Goal: Task Accomplishment & Management: Manage account settings

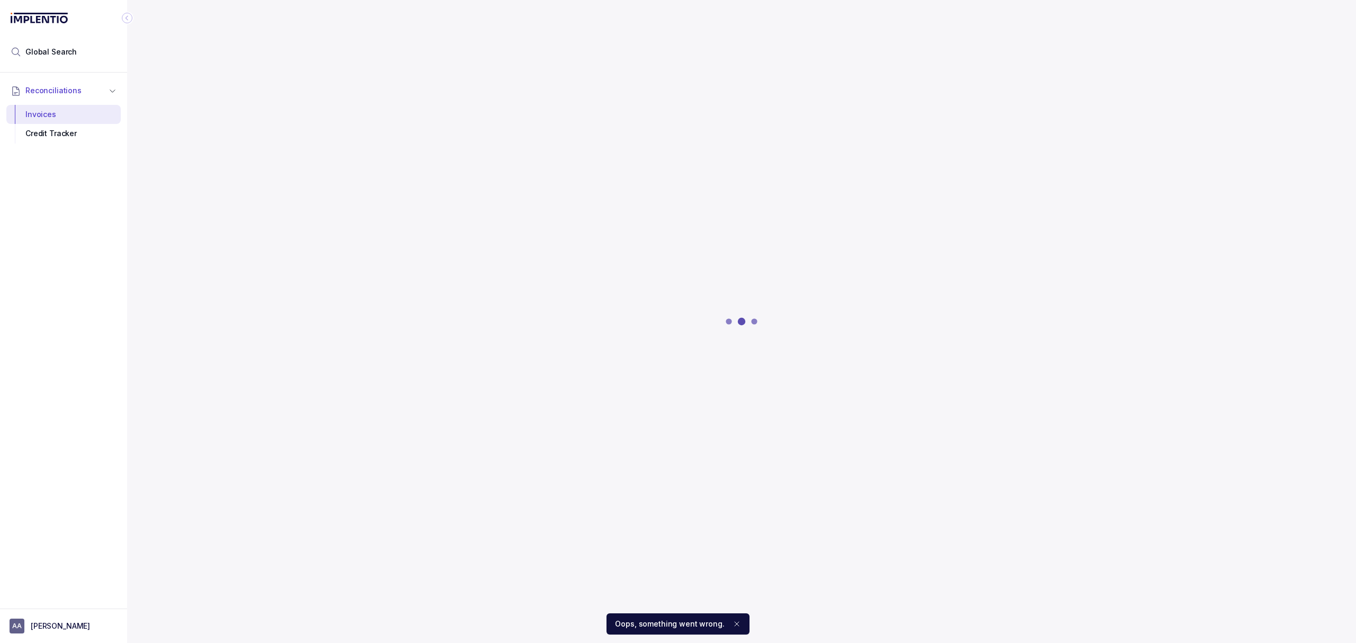
click at [732, 621] on icon "Notifications (F8)" at bounding box center [736, 624] width 8 height 8
click at [56, 630] on p "[PERSON_NAME]" at bounding box center [60, 626] width 59 height 11
click at [58, 604] on p "Logout" at bounding box center [70, 602] width 88 height 11
